Goal: Task Accomplishment & Management: Manage account settings

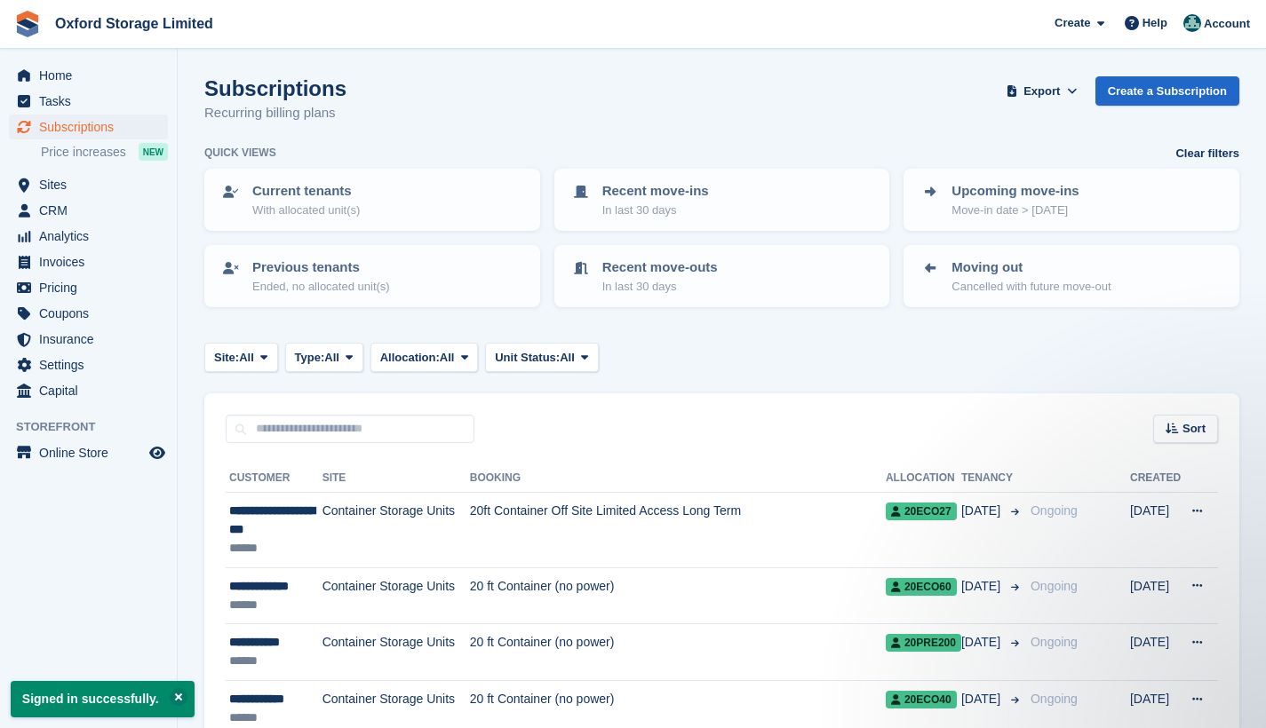
click at [94, 540] on aside "Home Tasks Subscriptions Subscriptions Subscriptions Price increases NEW Price …" at bounding box center [88, 369] width 177 height 640
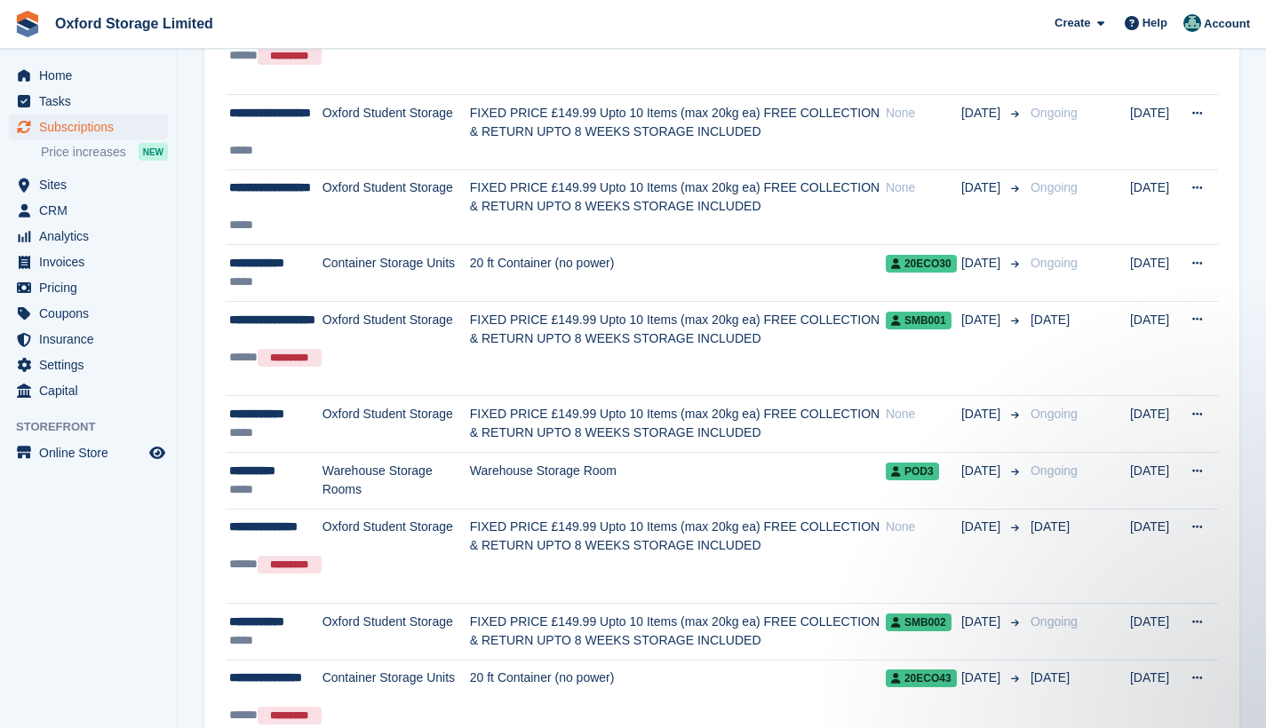
scroll to position [987, 0]
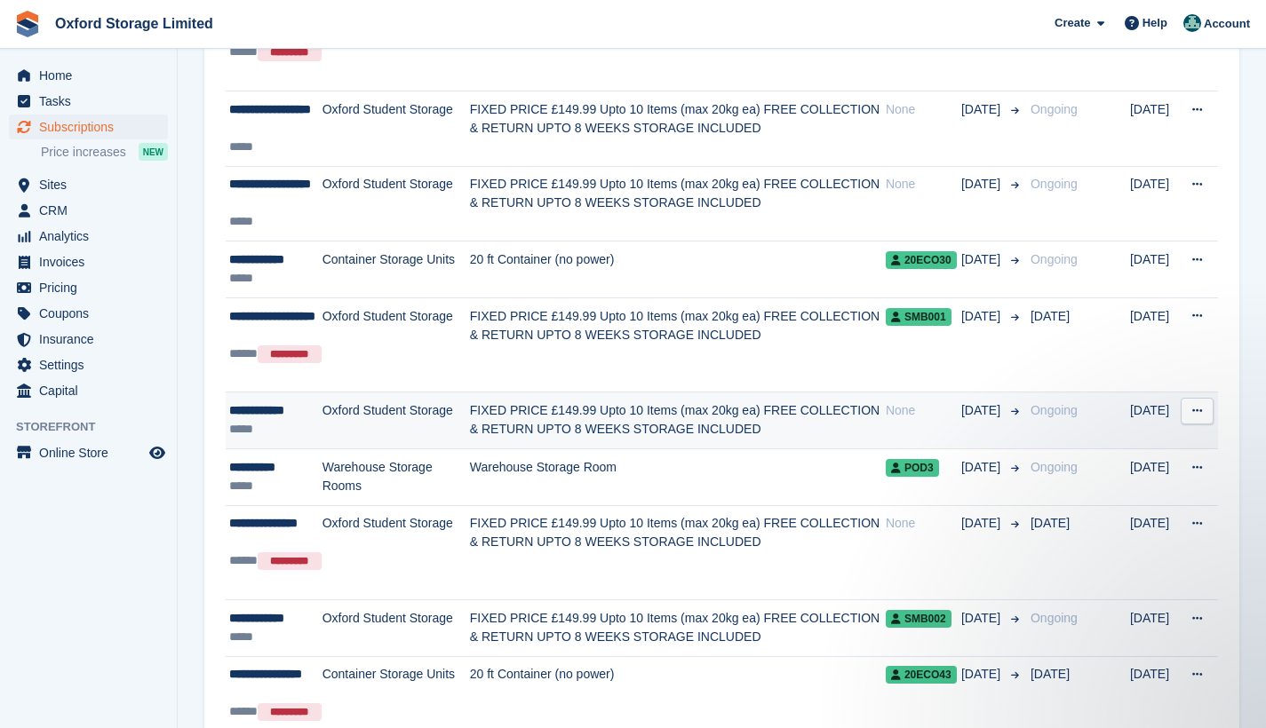
click at [1202, 406] on icon at bounding box center [1197, 411] width 10 height 12
click at [1131, 481] on p "Cancel subscription" at bounding box center [1128, 484] width 155 height 23
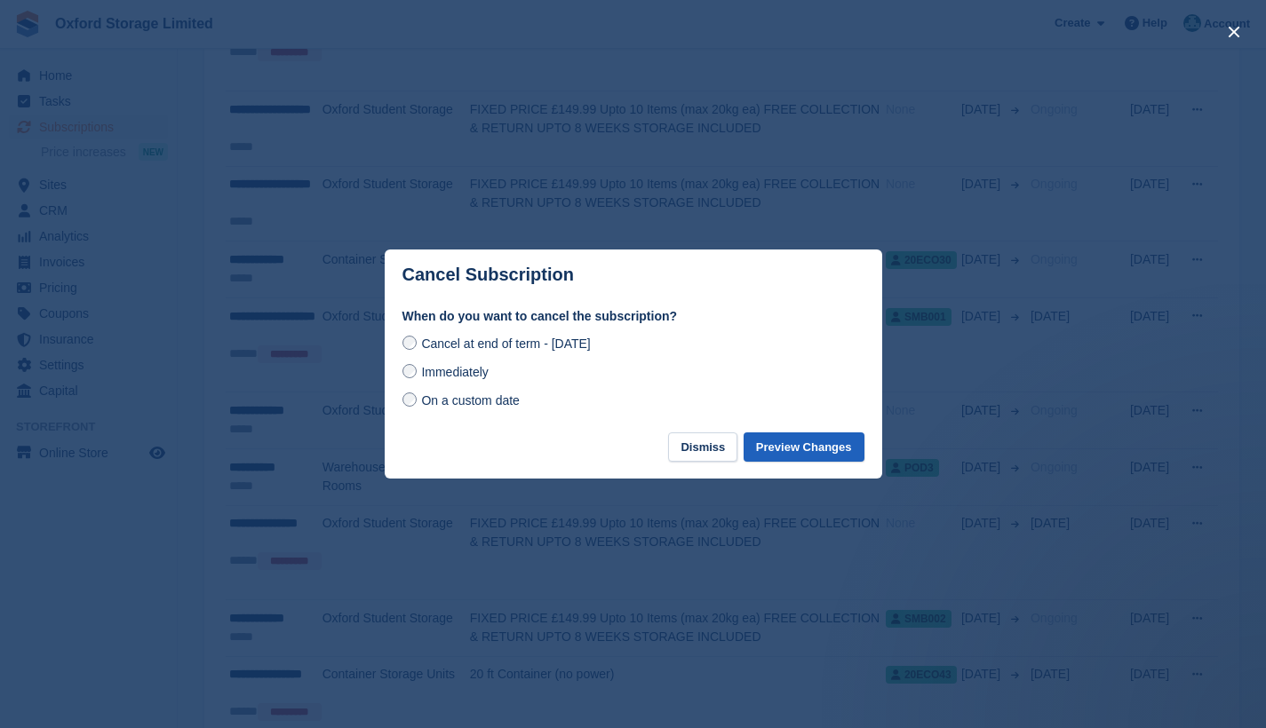
click at [791, 449] on button "Preview Changes" at bounding box center [803, 447] width 121 height 29
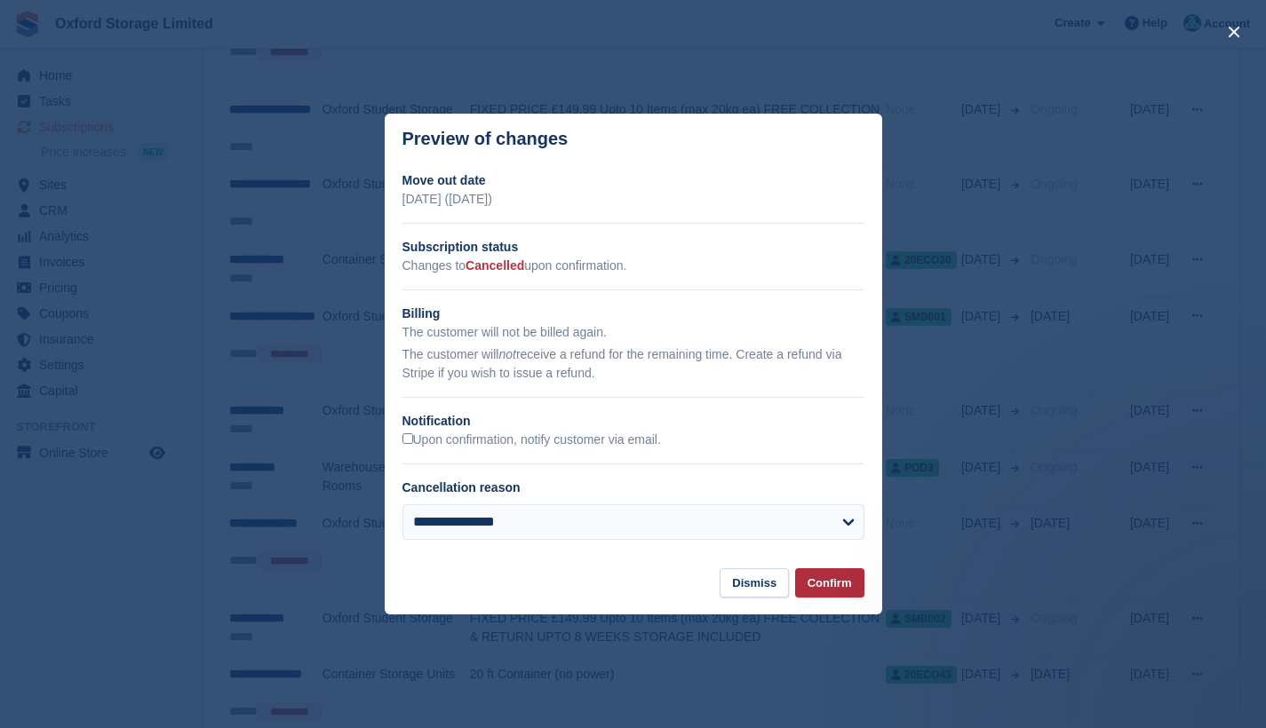
click at [821, 583] on button "Confirm" at bounding box center [829, 582] width 69 height 29
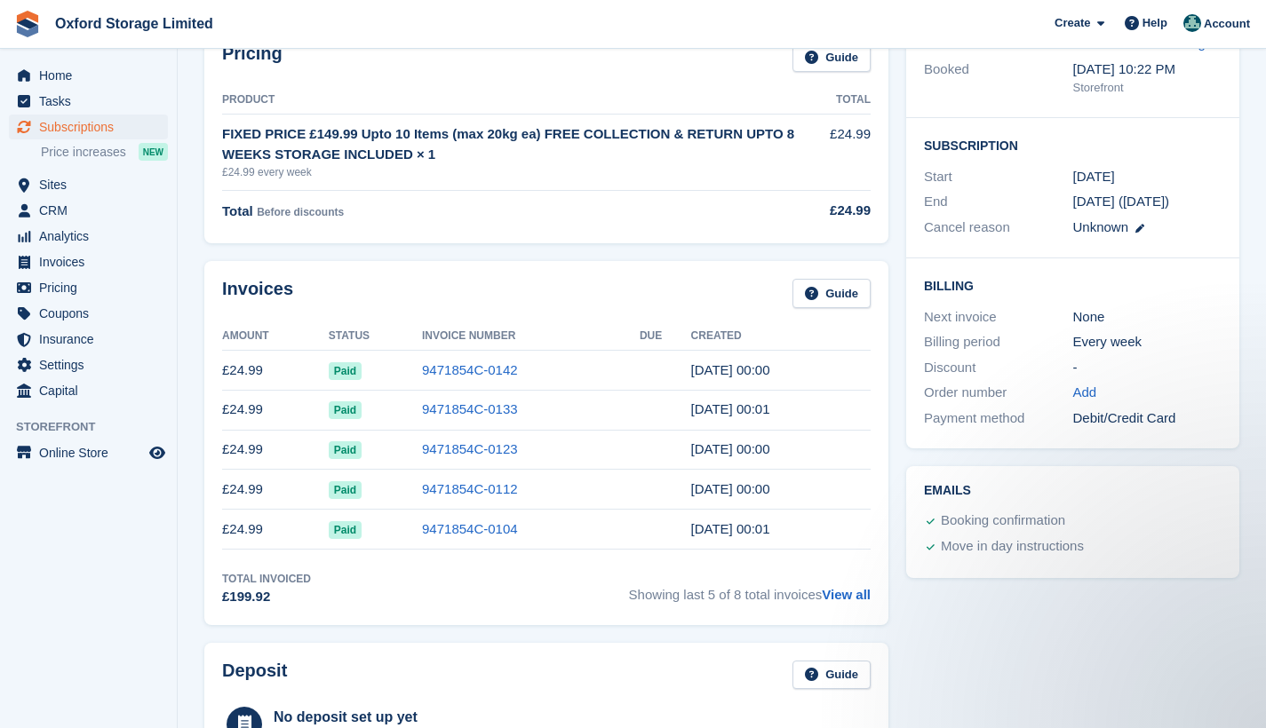
scroll to position [240, 0]
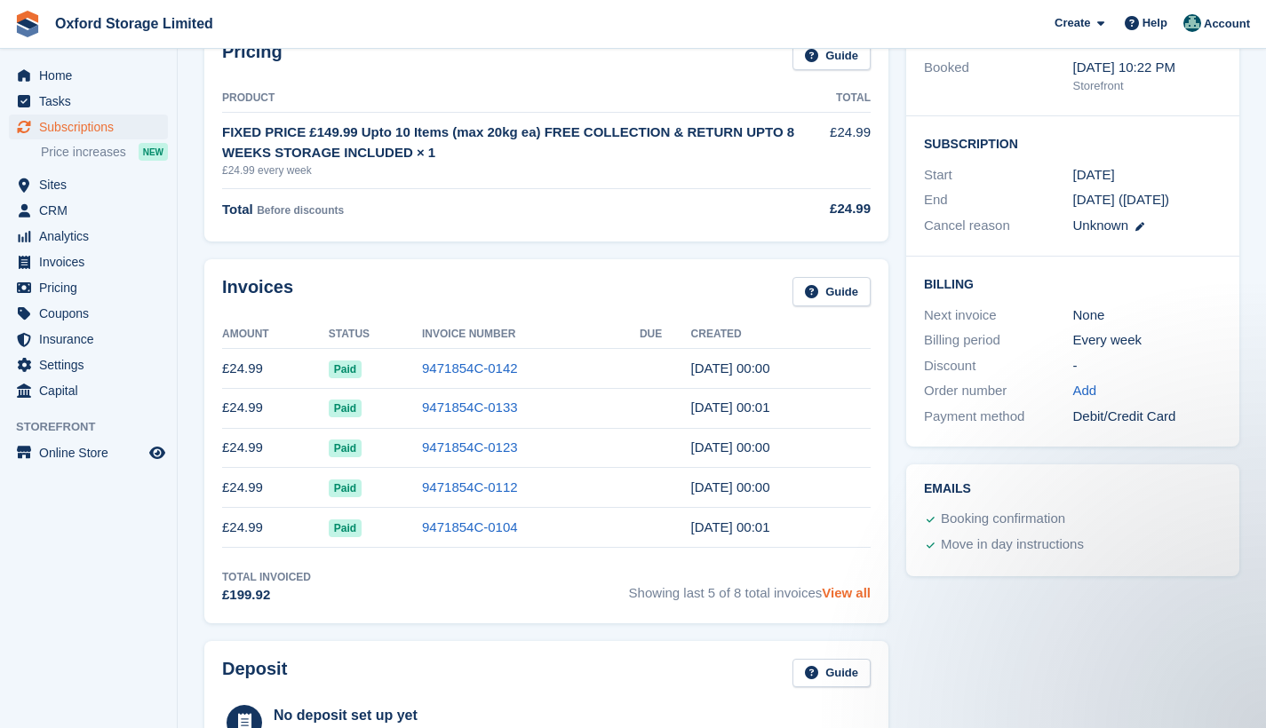
click at [857, 592] on link "View all" at bounding box center [846, 592] width 49 height 15
click at [66, 127] on span "Subscriptions" at bounding box center [92, 127] width 107 height 25
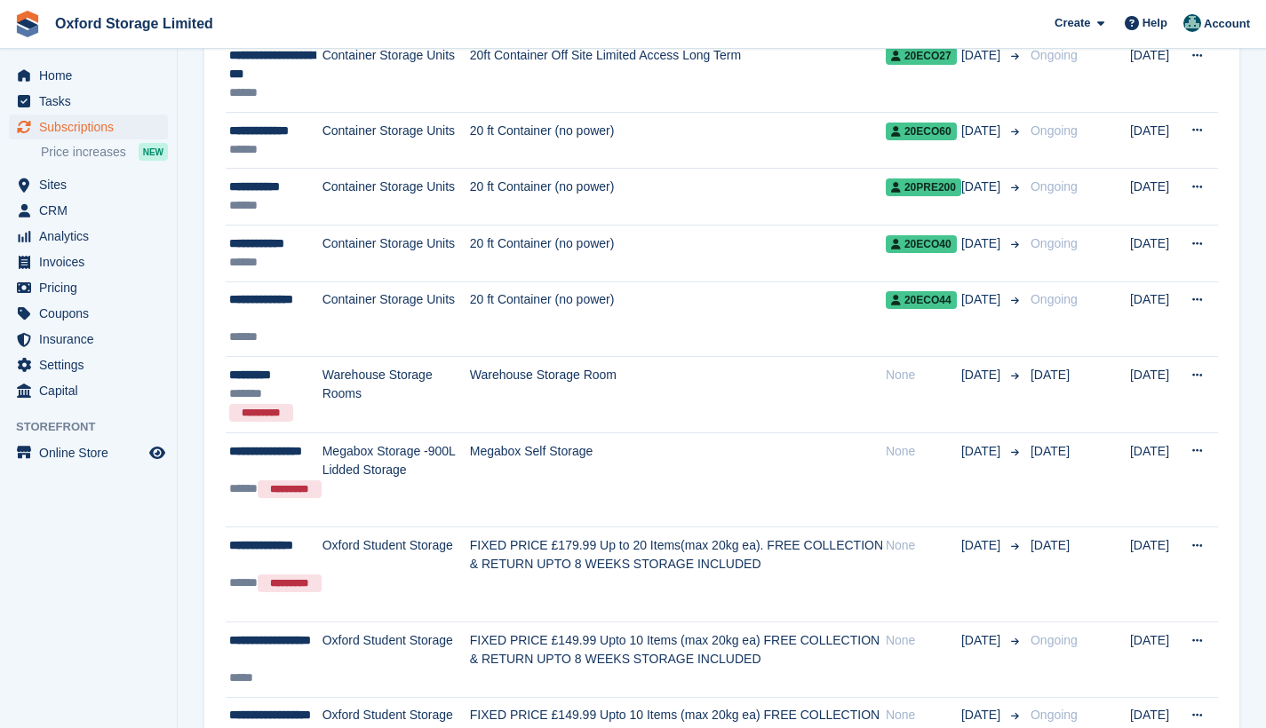
scroll to position [463, 0]
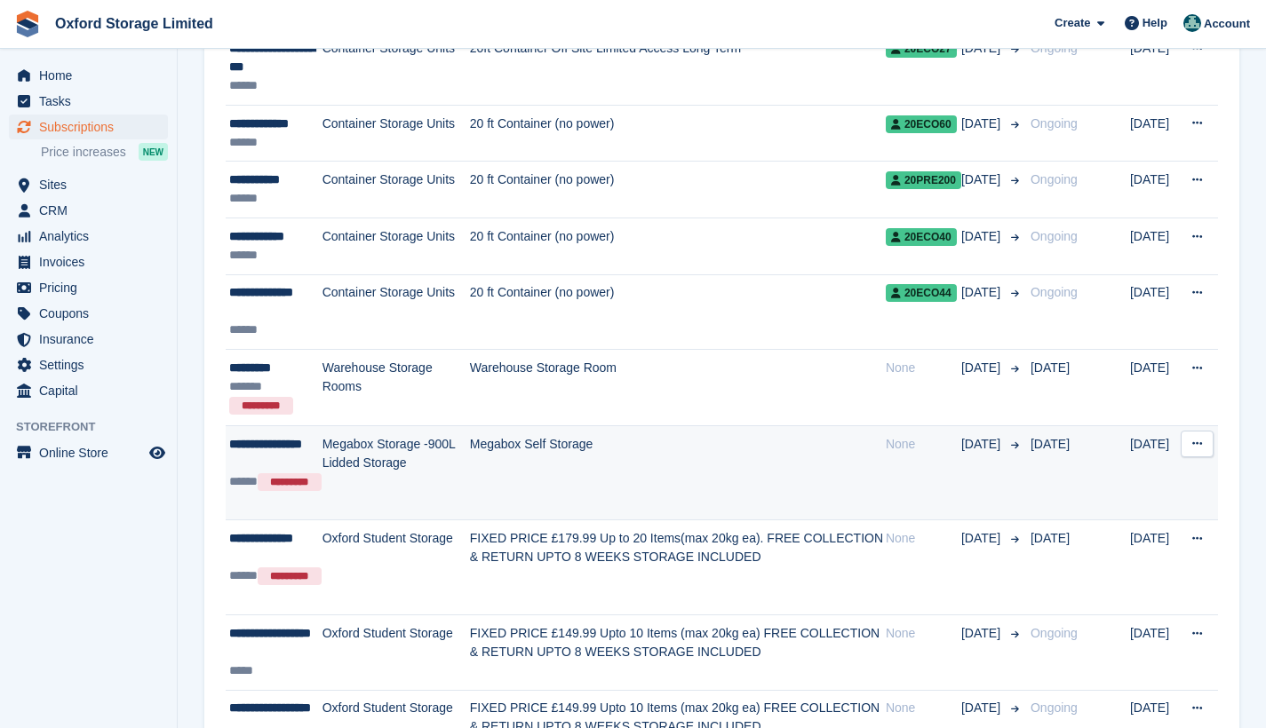
click at [465, 446] on td "Megabox Storage -900L Lidded Storage" at bounding box center [395, 472] width 147 height 95
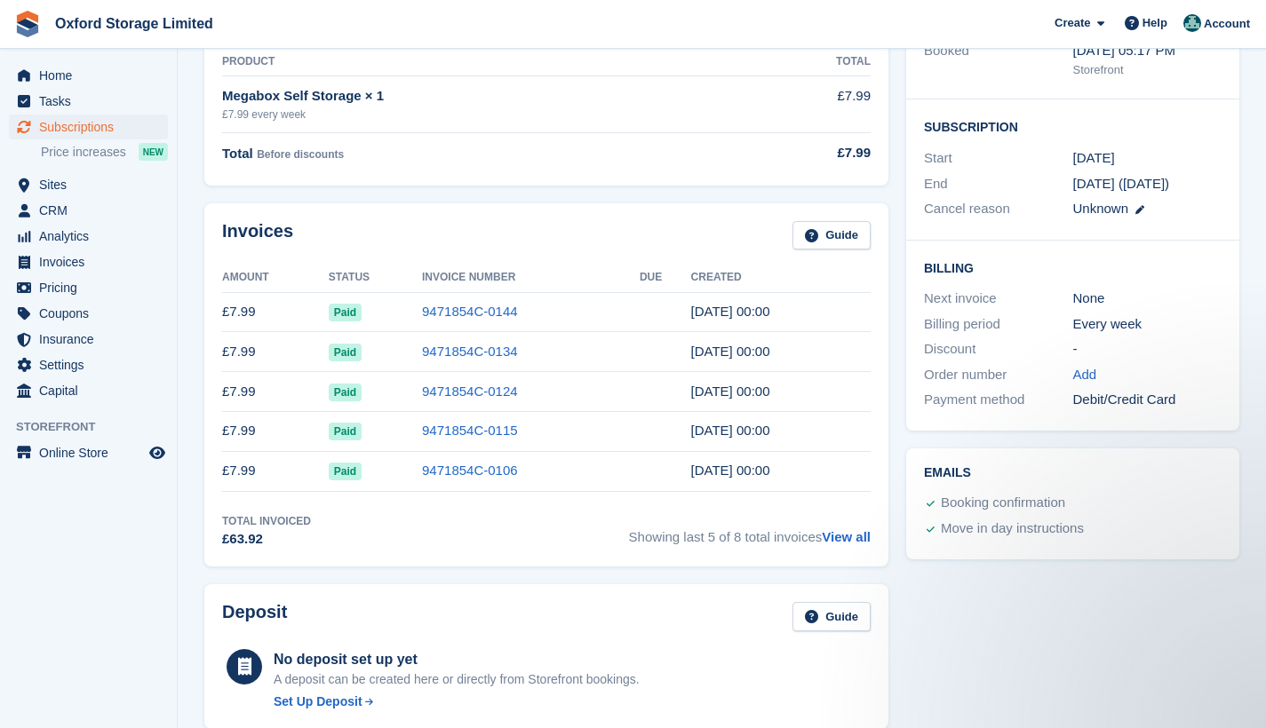
scroll to position [315, 0]
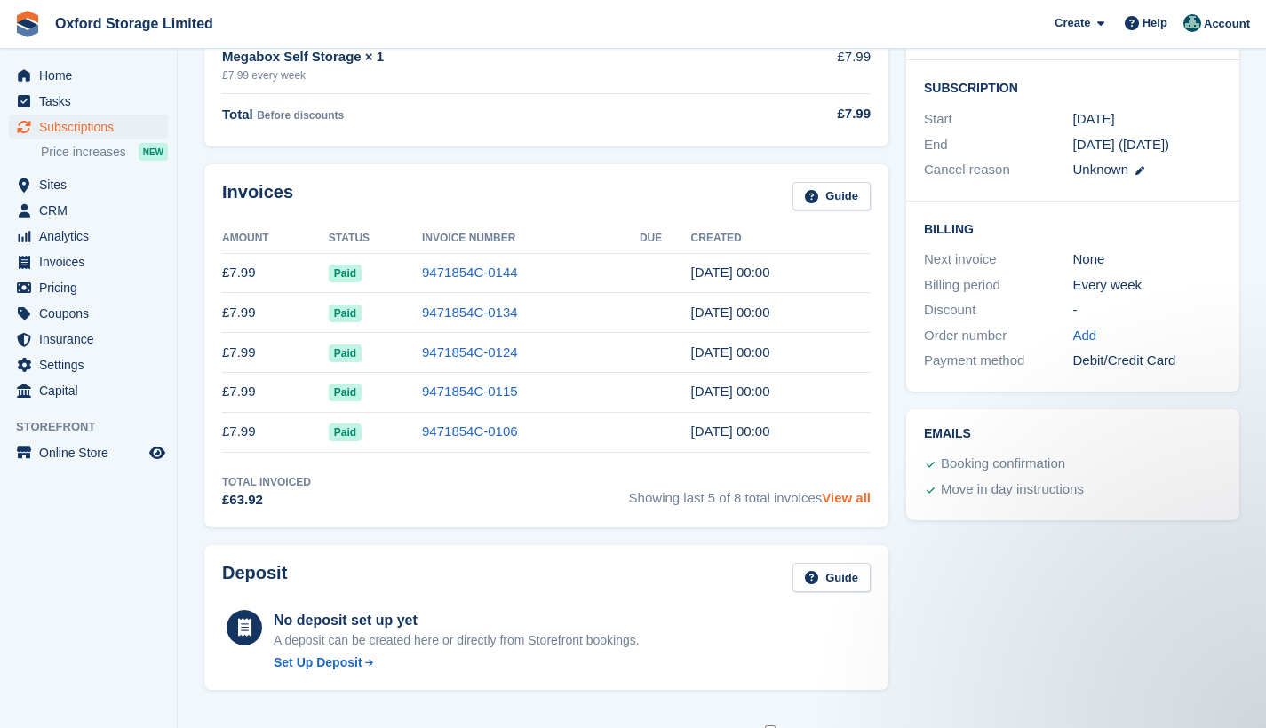
click at [855, 505] on link "View all" at bounding box center [846, 497] width 49 height 15
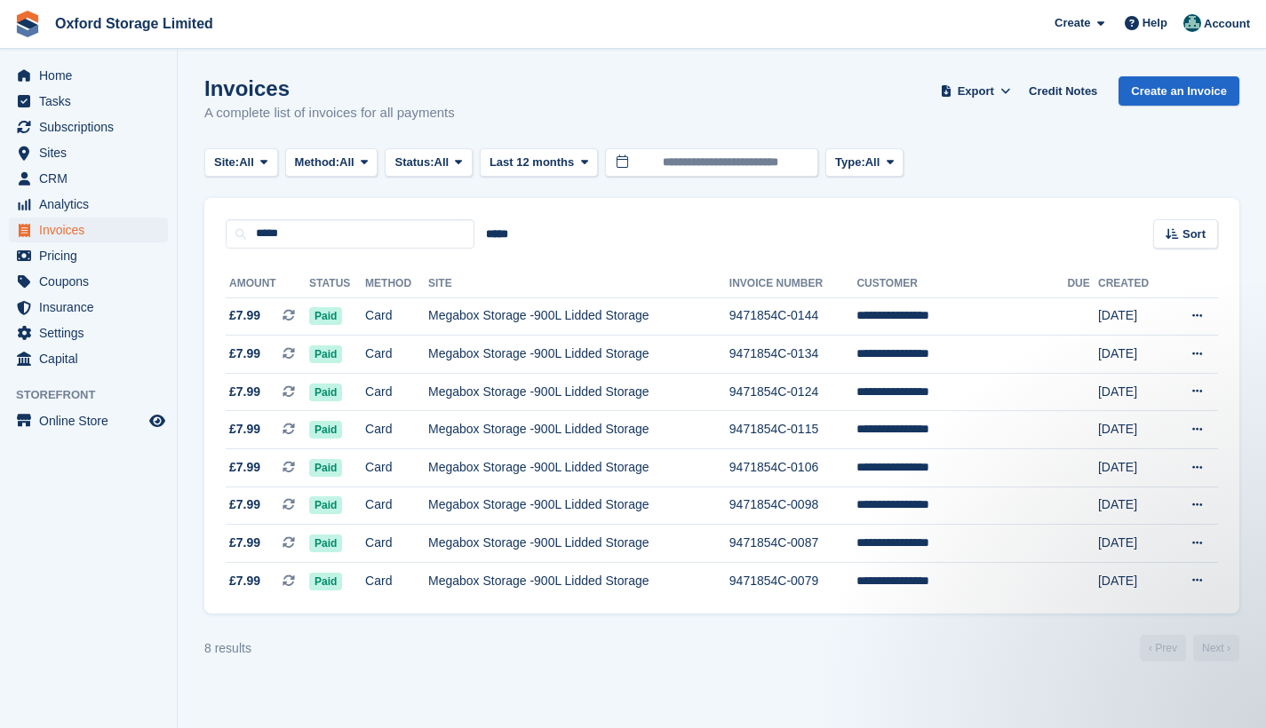
click at [76, 521] on aside "Home Tasks Subscriptions Subscriptions Subscriptions Price increases NEW Price …" at bounding box center [88, 369] width 177 height 640
click at [1199, 310] on icon at bounding box center [1197, 316] width 10 height 12
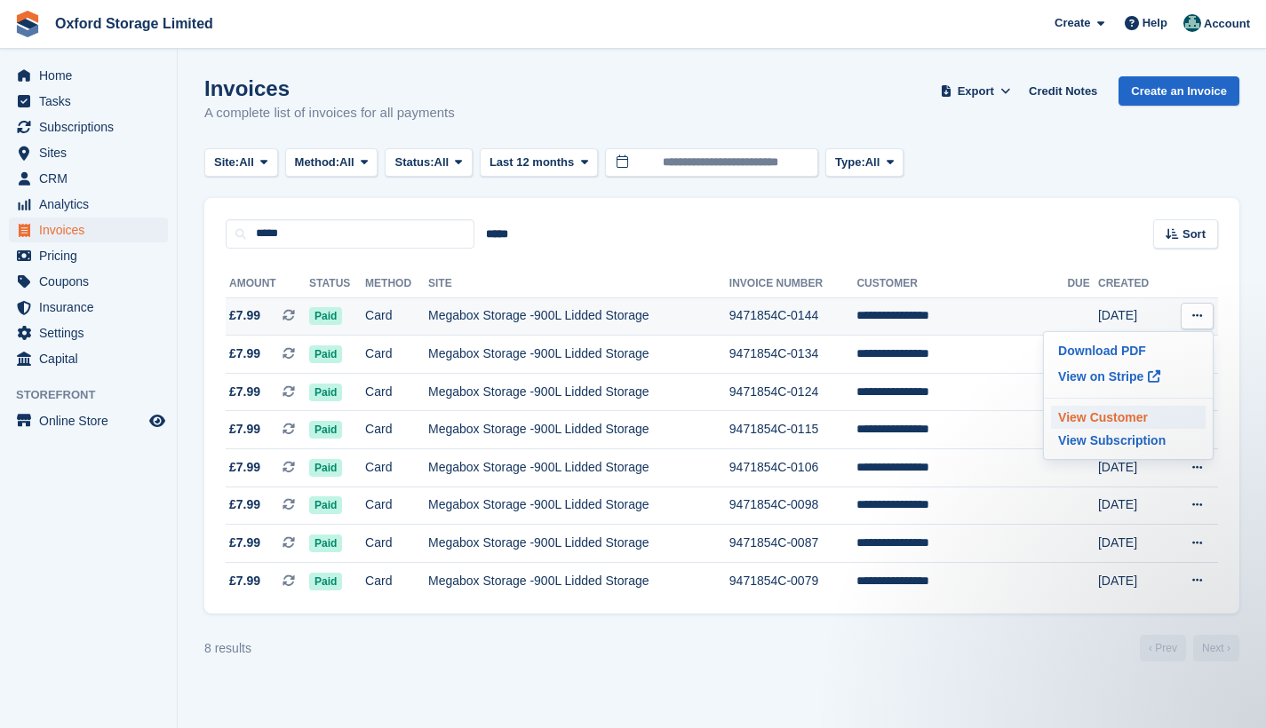
click at [1094, 411] on p "View Customer" at bounding box center [1128, 417] width 155 height 23
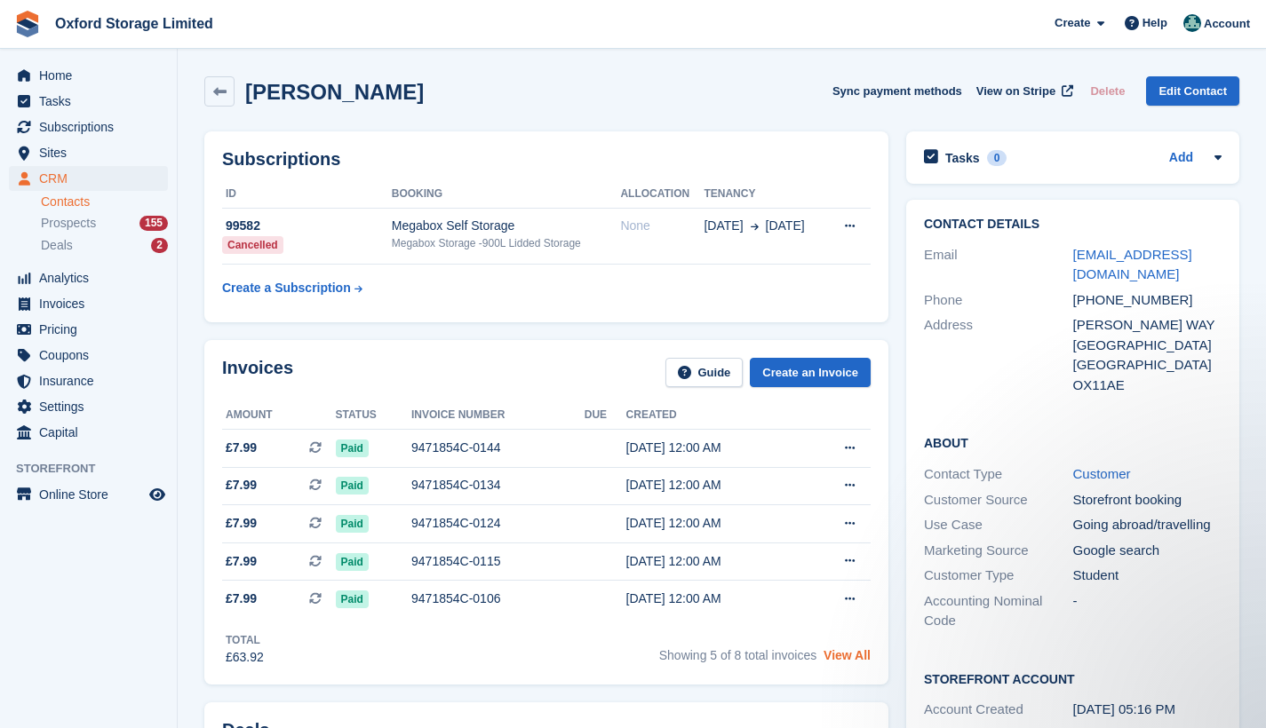
click at [849, 658] on link "View All" at bounding box center [846, 655] width 47 height 14
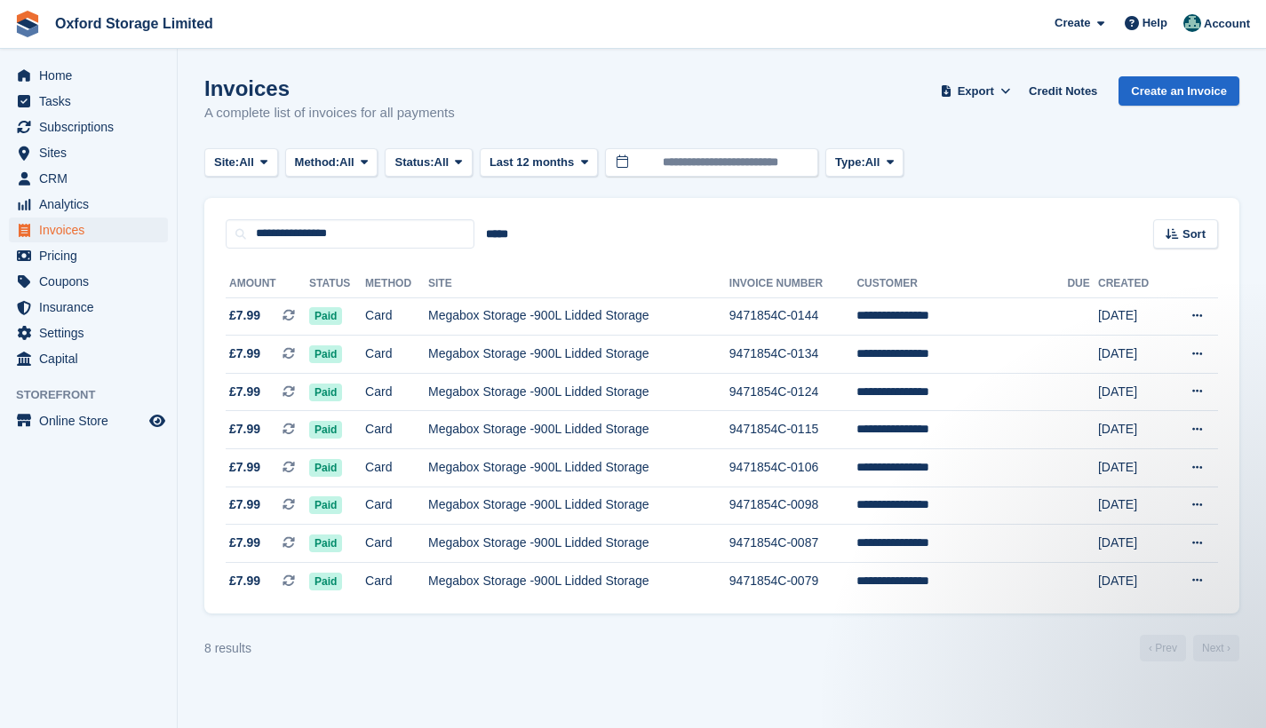
click at [849, 658] on div "8 results ‹ Prev Next ›" at bounding box center [721, 648] width 1035 height 27
click at [90, 585] on aside "Home Tasks Subscriptions Subscriptions Subscriptions Price increases NEW Price …" at bounding box center [88, 369] width 177 height 640
